Goal: Information Seeking & Learning: Understand process/instructions

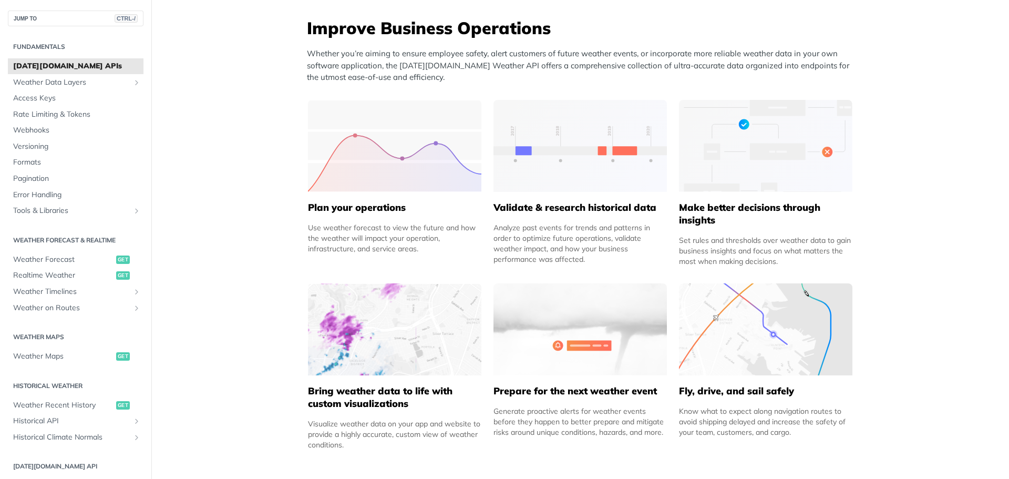
scroll to position [420, 0]
drag, startPoint x: 450, startPoint y: 5, endPoint x: 241, endPoint y: 202, distance: 287.7
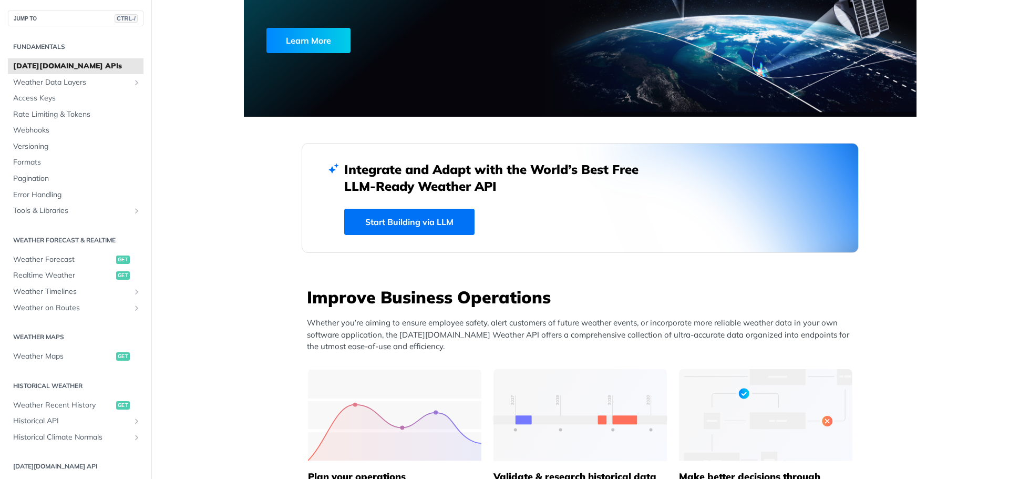
scroll to position [105, 0]
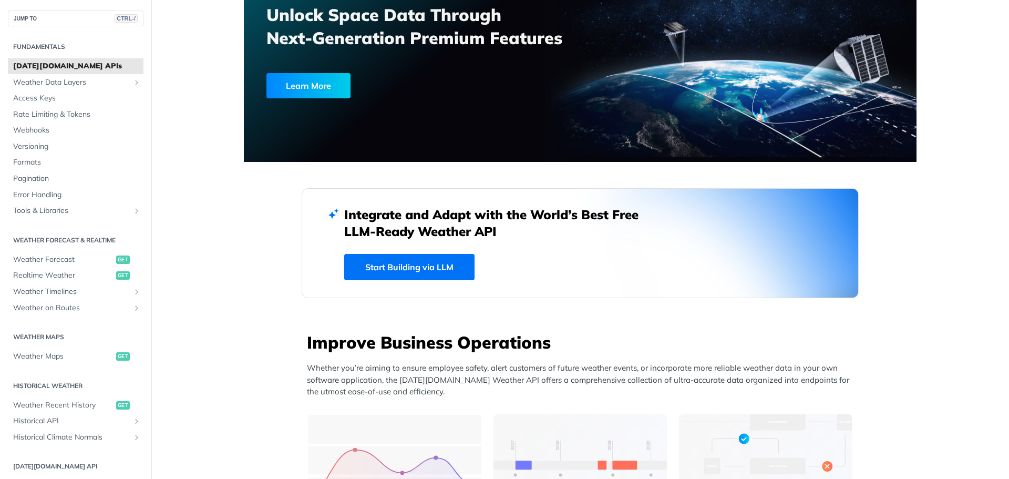
click at [400, 274] on link "Start Building via LLM" at bounding box center [409, 267] width 130 height 26
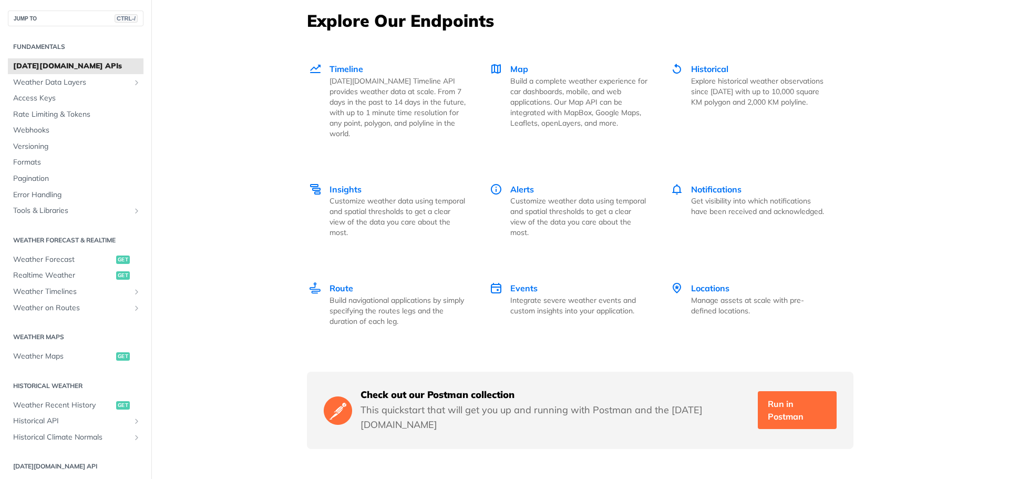
scroll to position [1441, 0]
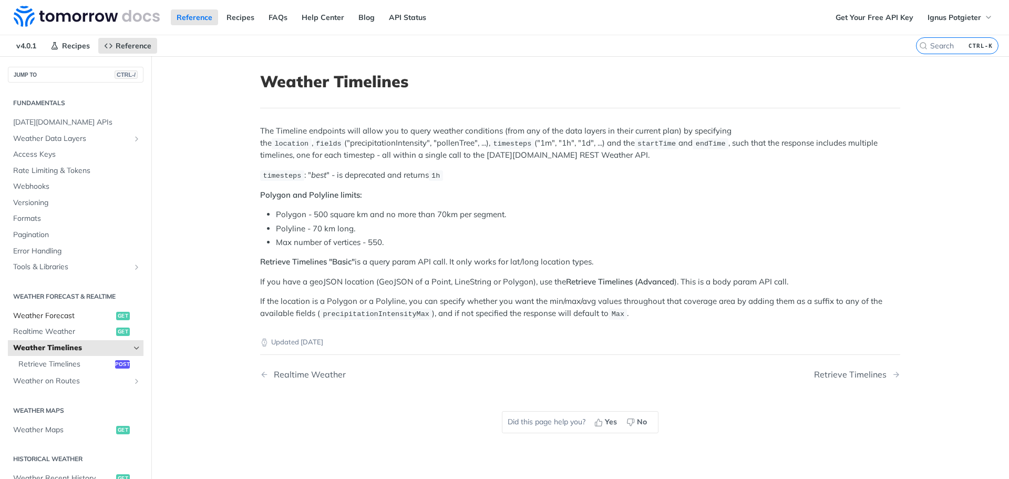
click at [62, 312] on span "Weather Forecast" at bounding box center [63, 316] width 100 height 11
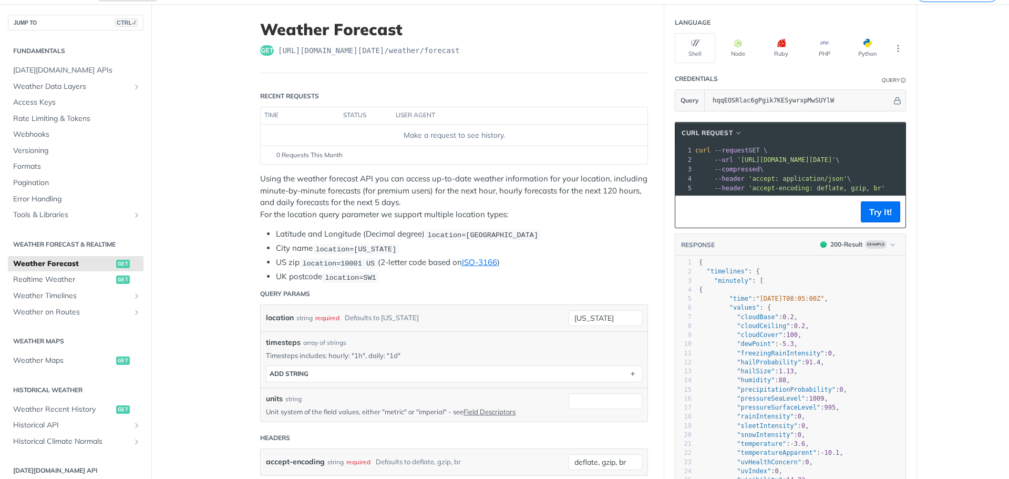
scroll to position [53, 0]
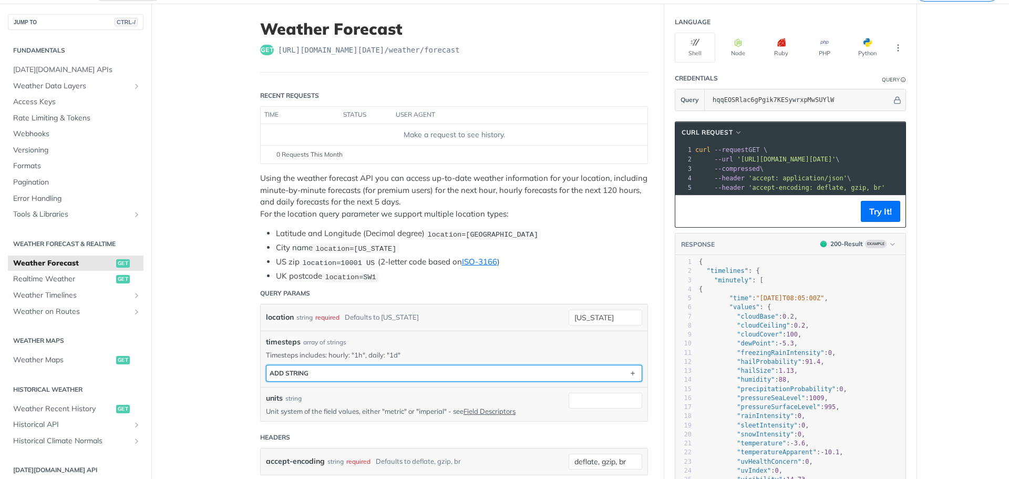
click at [340, 371] on button "ADD string" at bounding box center [453, 373] width 375 height 16
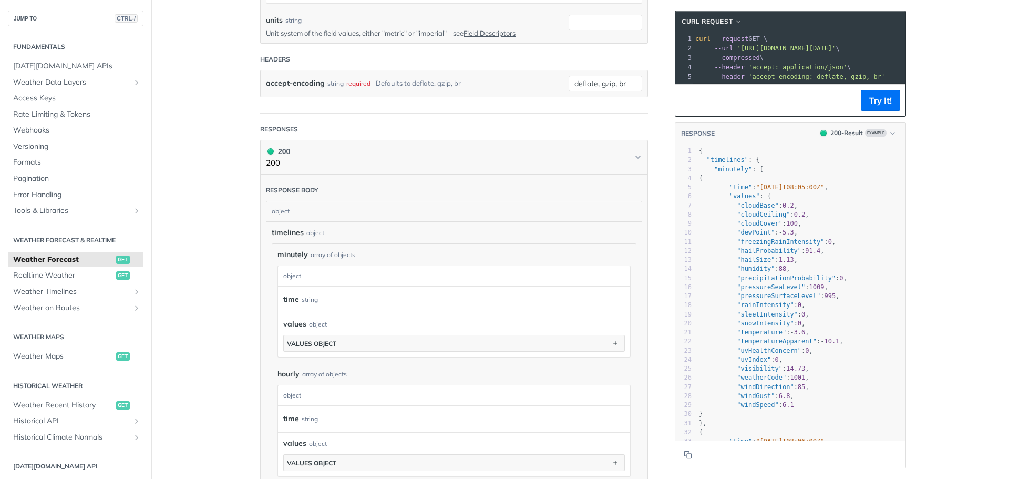
scroll to position [473, 0]
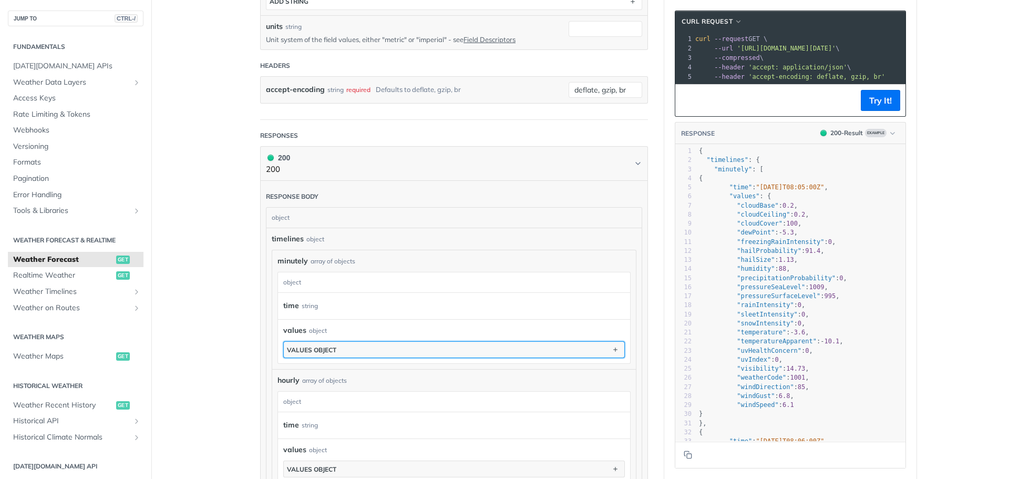
click at [415, 344] on button "values object" at bounding box center [454, 350] width 340 height 16
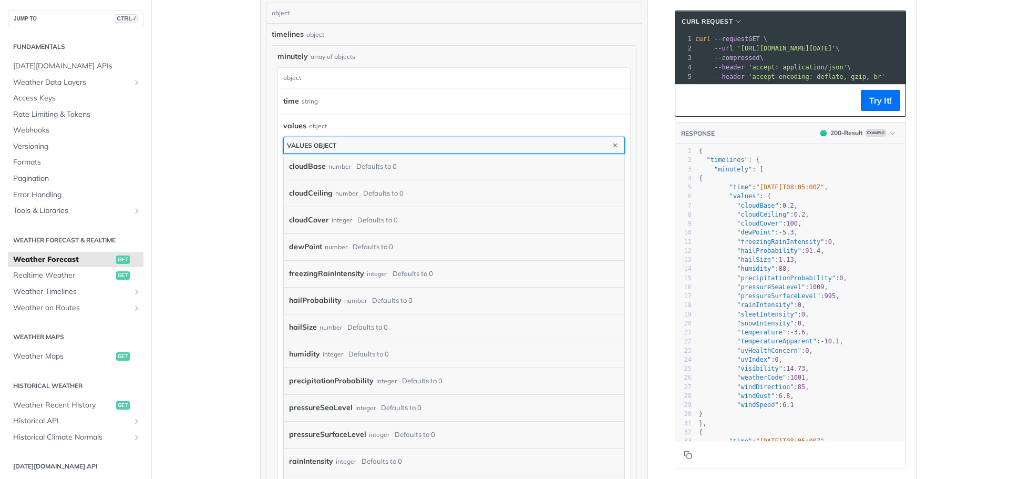
scroll to position [788, 0]
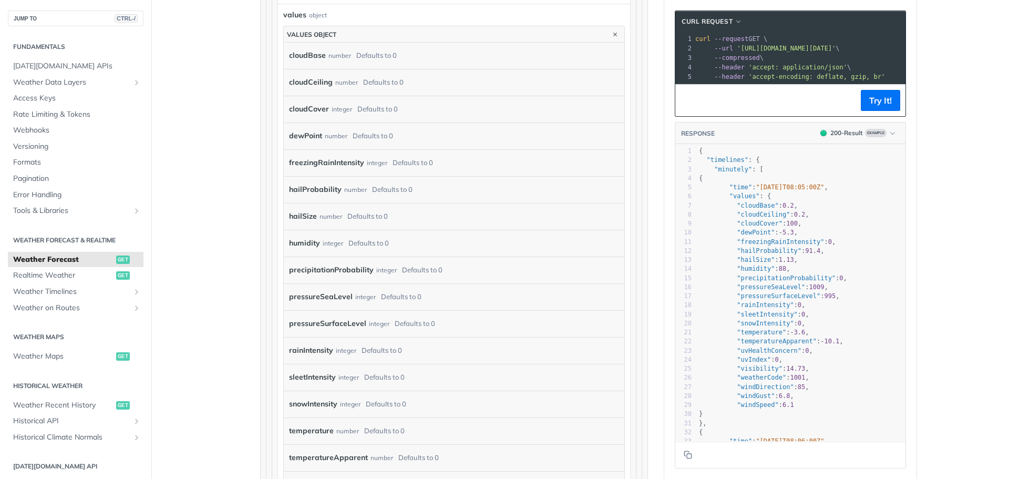
click at [411, 325] on div "Defaults to 0" at bounding box center [415, 323] width 40 height 15
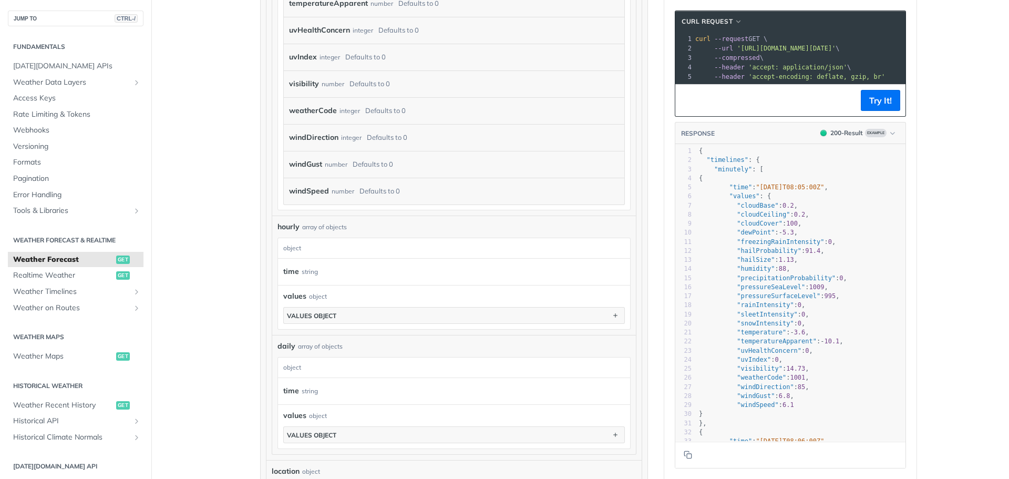
scroll to position [1366, 0]
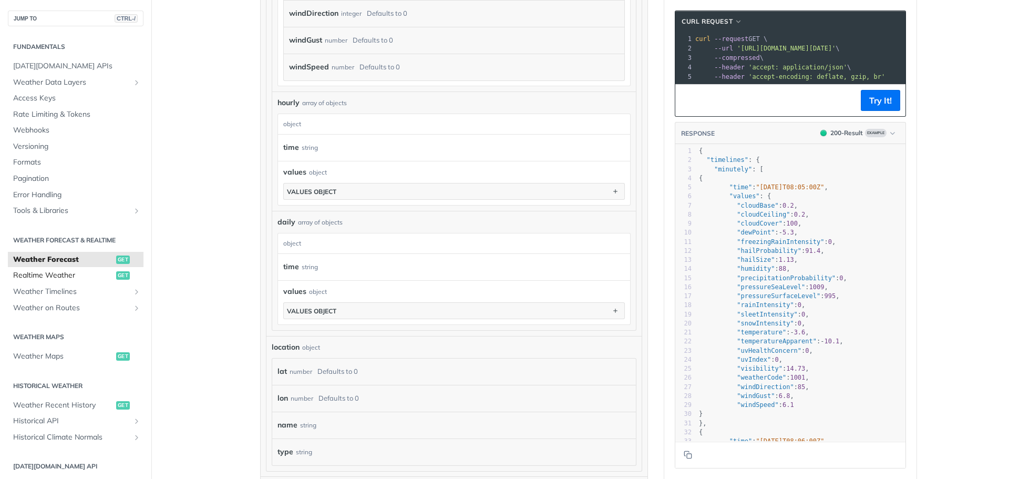
click at [46, 276] on span "Realtime Weather" at bounding box center [63, 275] width 100 height 11
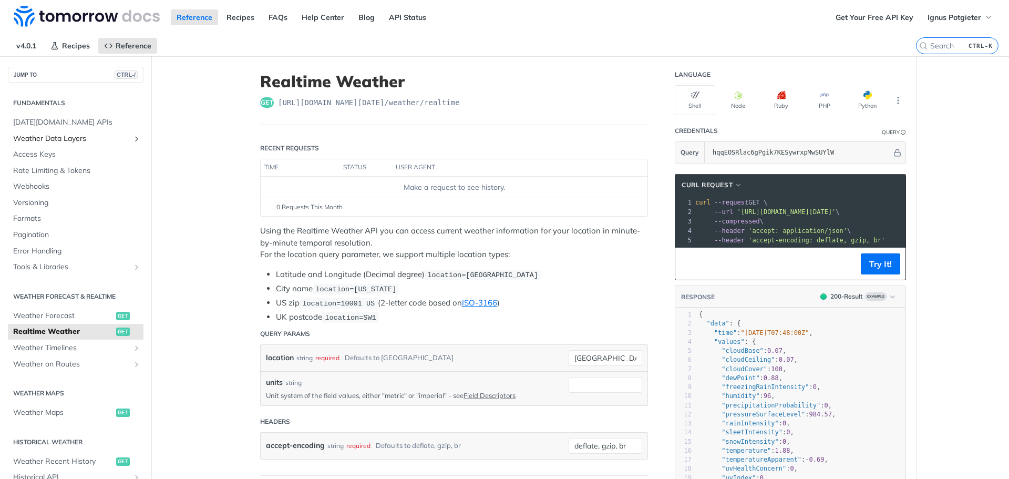
click at [43, 137] on span "Weather Data Layers" at bounding box center [71, 138] width 117 height 11
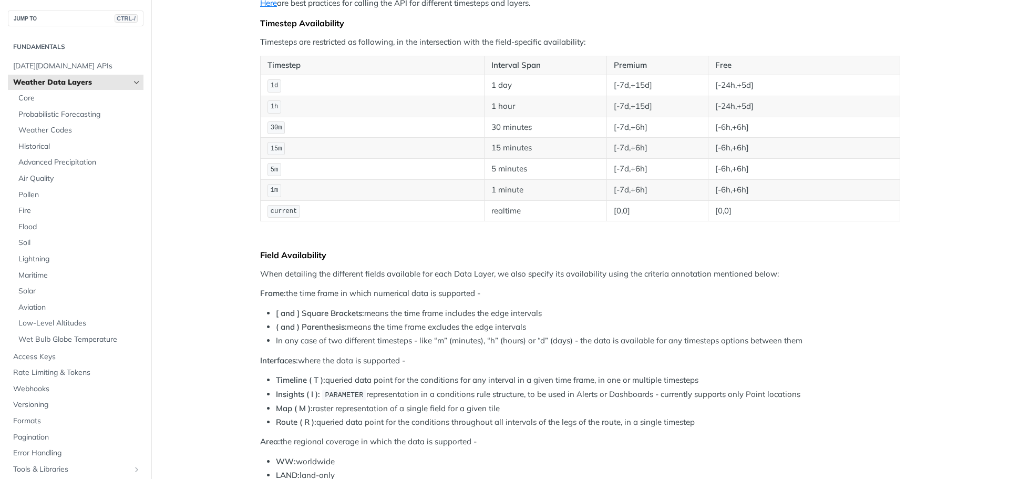
scroll to position [210, 0]
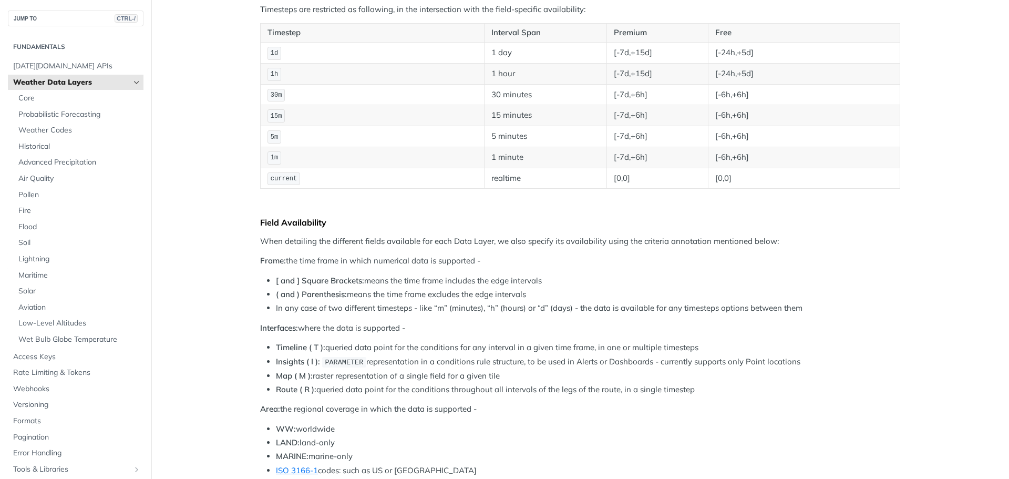
click at [131, 76] on link "Weather Data Layers" at bounding box center [76, 83] width 136 height 16
click at [88, 60] on link "[DATE][DOMAIN_NAME] APIs" at bounding box center [76, 66] width 136 height 16
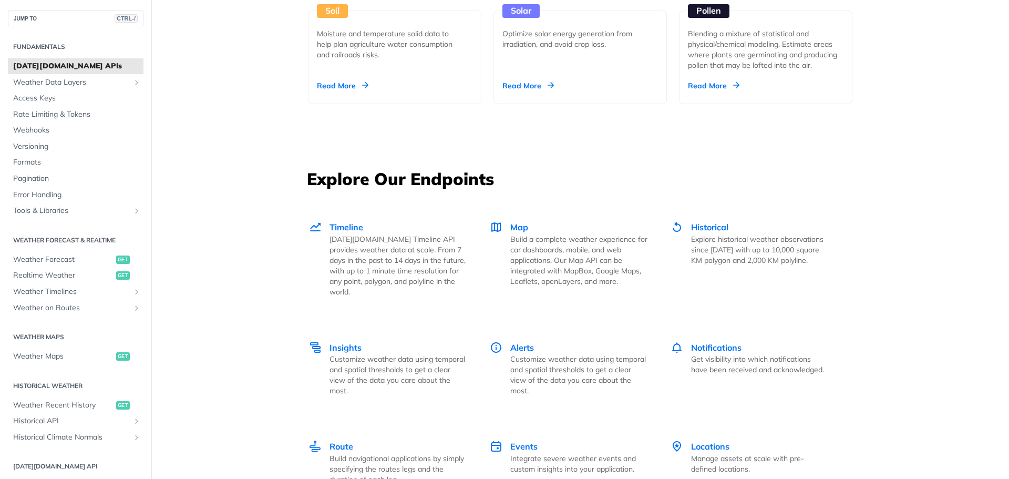
scroll to position [1314, 0]
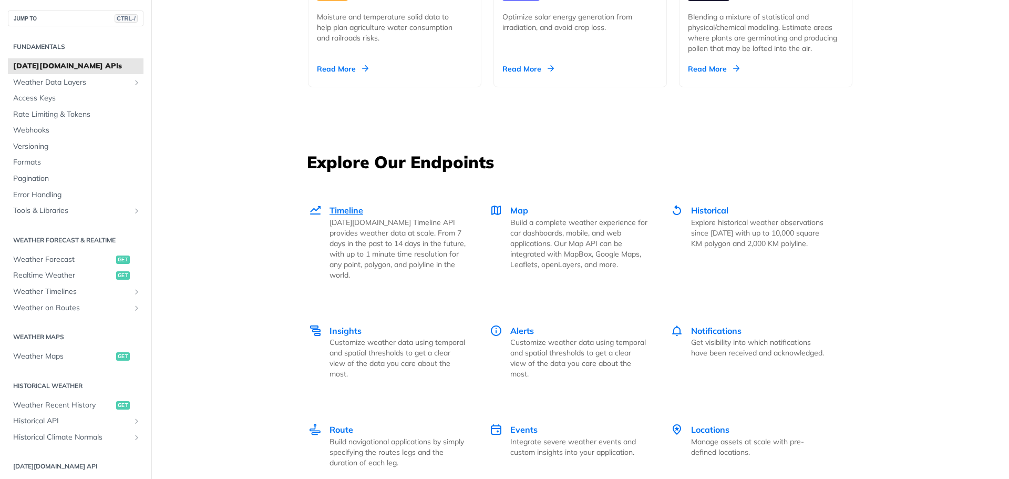
click at [348, 208] on span "Timeline" at bounding box center [346, 210] width 34 height 11
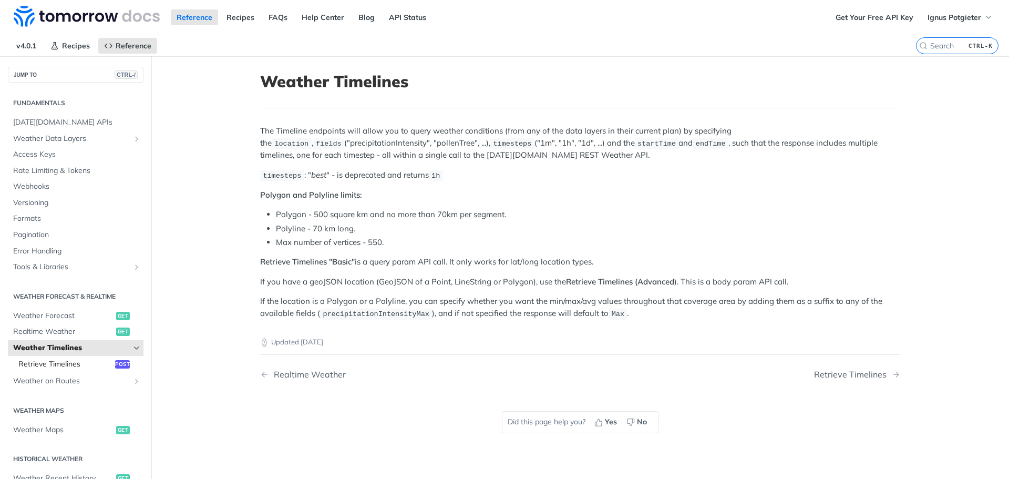
click at [70, 365] on span "Retrieve Timelines" at bounding box center [65, 364] width 94 height 11
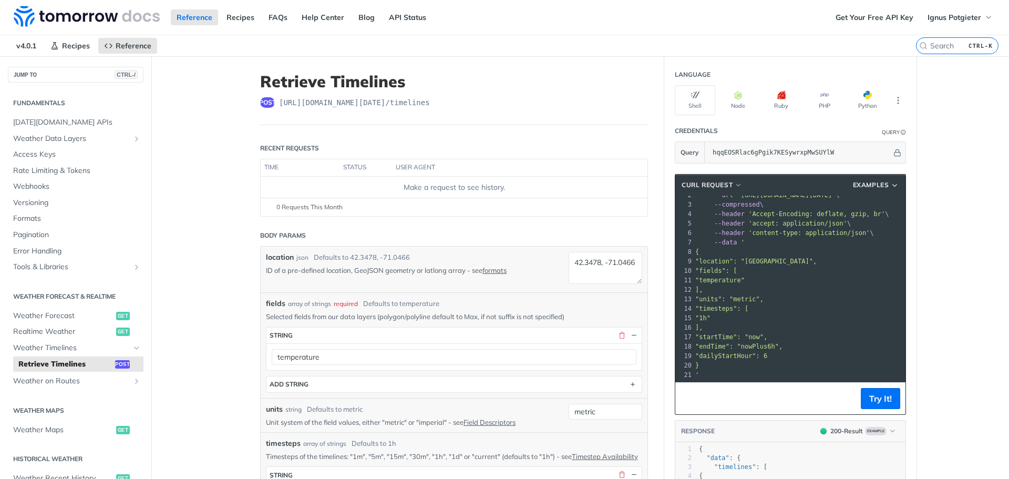
scroll to position [53, 0]
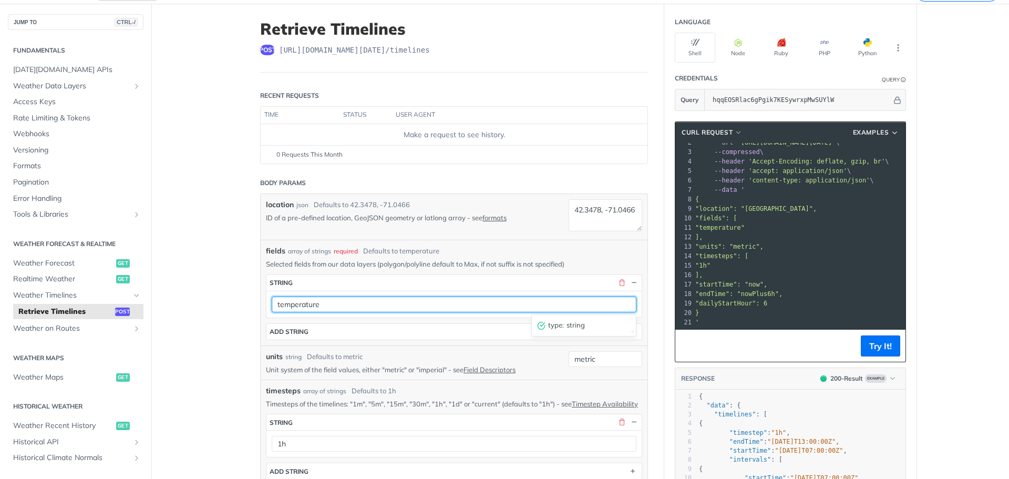
click at [382, 307] on input "temperature" at bounding box center [454, 304] width 365 height 16
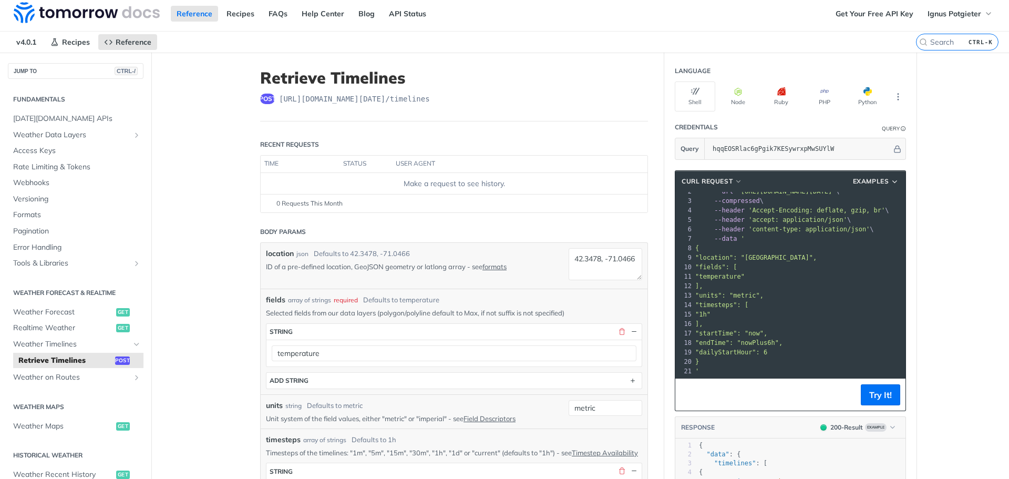
scroll to position [0, 0]
